Goal: Information Seeking & Learning: Check status

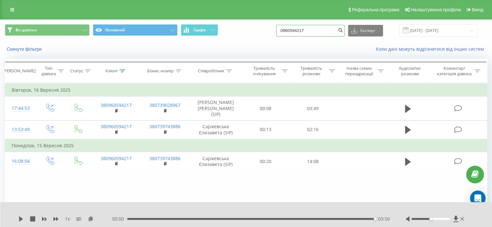
click at [303, 34] on input "0960594217" at bounding box center [310, 31] width 69 height 12
paste input "633783651"
type input "0633783651"
click at [343, 31] on icon "submit" at bounding box center [339, 29] width 5 height 4
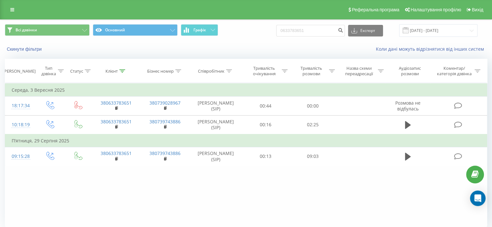
drag, startPoint x: 300, startPoint y: 37, endPoint x: 301, endPoint y: 33, distance: 4.2
click at [300, 37] on div "Всі дзвінки Основний Графік 0633783651 Експорт .csv .xls .xlsx [DATE] - [DATE]" at bounding box center [245, 31] width 491 height 22
click at [301, 33] on input "0633783651" at bounding box center [310, 31] width 69 height 12
paste input "956173612"
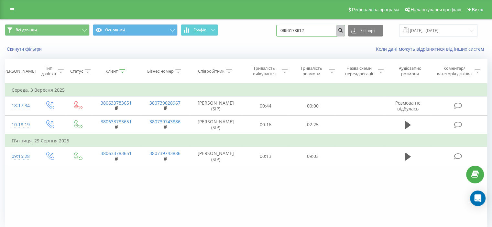
type input "0956173612"
click at [345, 33] on button "submit" at bounding box center [340, 31] width 9 height 12
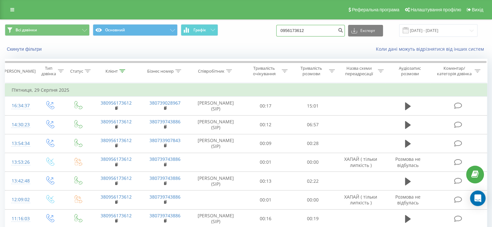
click at [304, 31] on input "0956173612" at bounding box center [310, 31] width 69 height 12
paste input "2732916"
type input "0952732916"
